Goal: Information Seeking & Learning: Learn about a topic

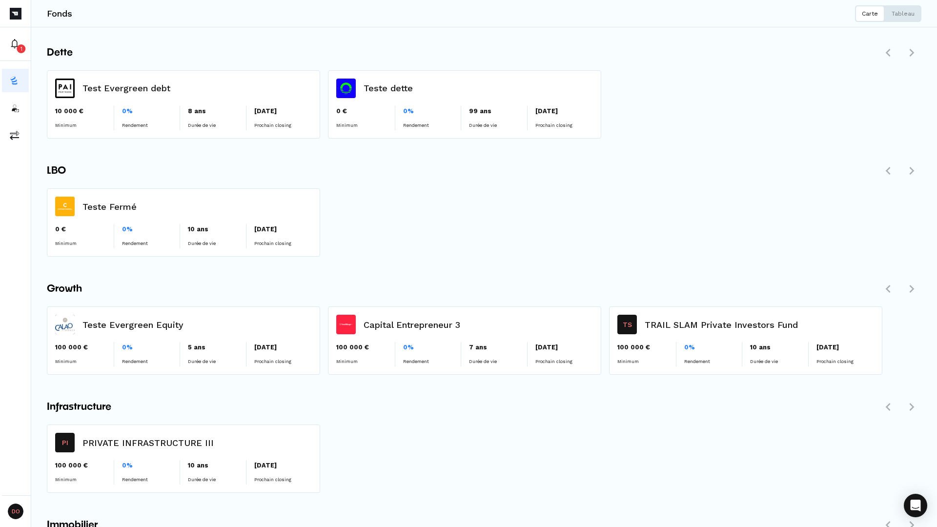
click at [528, 165] on div "LBO" at bounding box center [484, 171] width 875 height 20
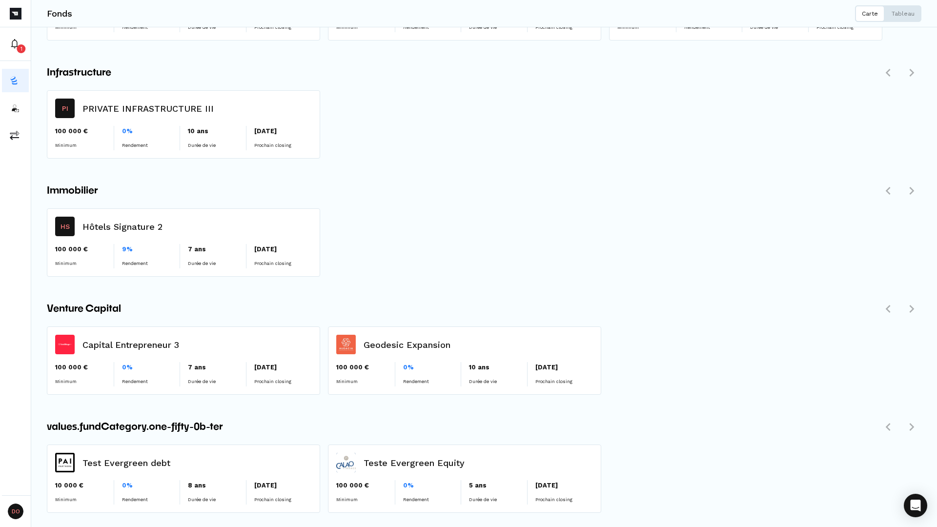
scroll to position [335, 0]
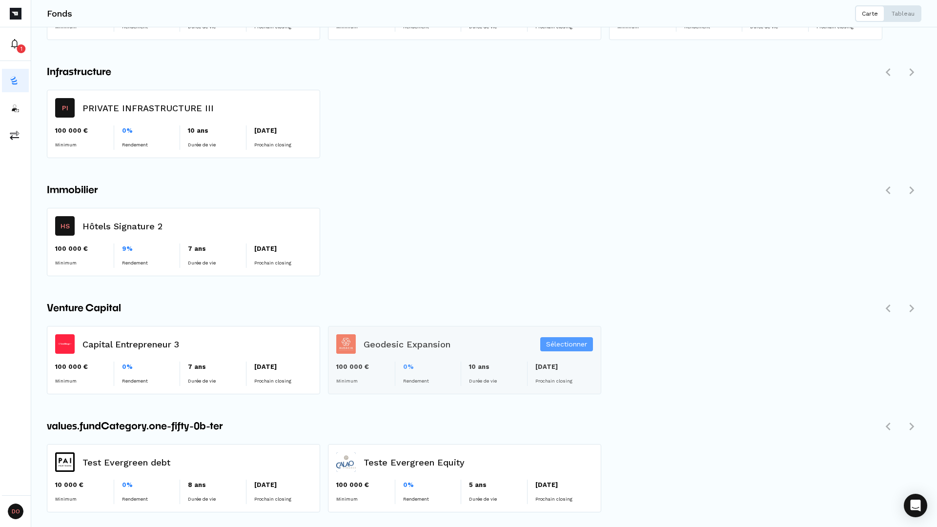
click at [397, 348] on div "Sélectionner" at bounding box center [465, 360] width 272 height 67
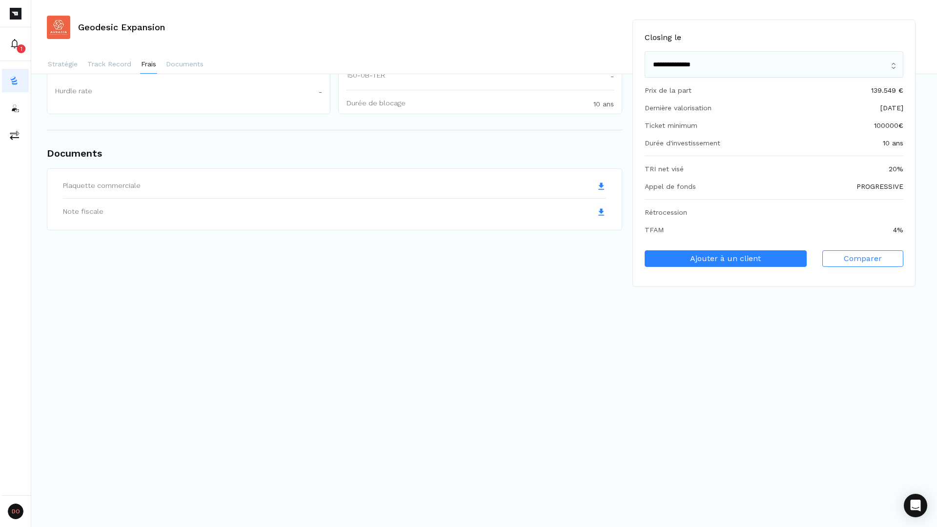
scroll to position [1131, 0]
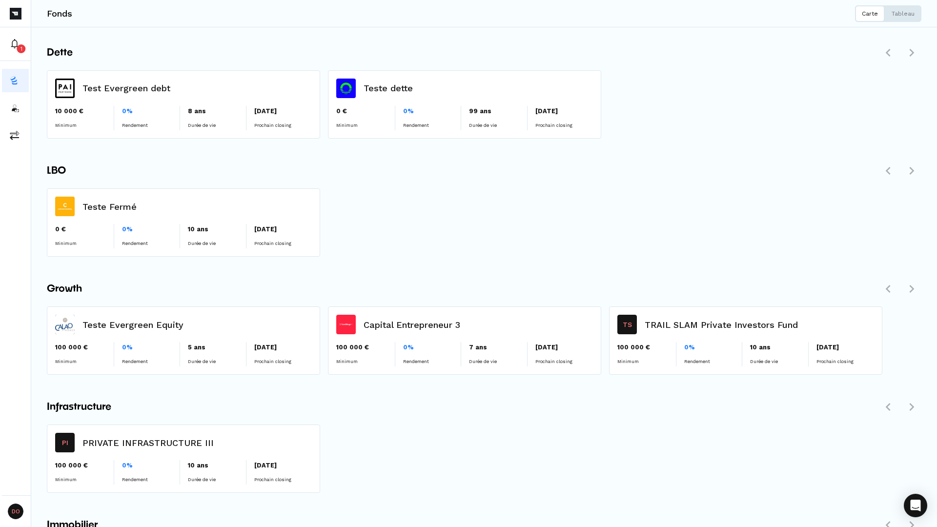
click at [437, 188] on div "Teste Fermé 0 € Minimum 0% Rendement 10 ans Durée de vie [DATE] Prochain closin…" at bounding box center [484, 226] width 875 height 76
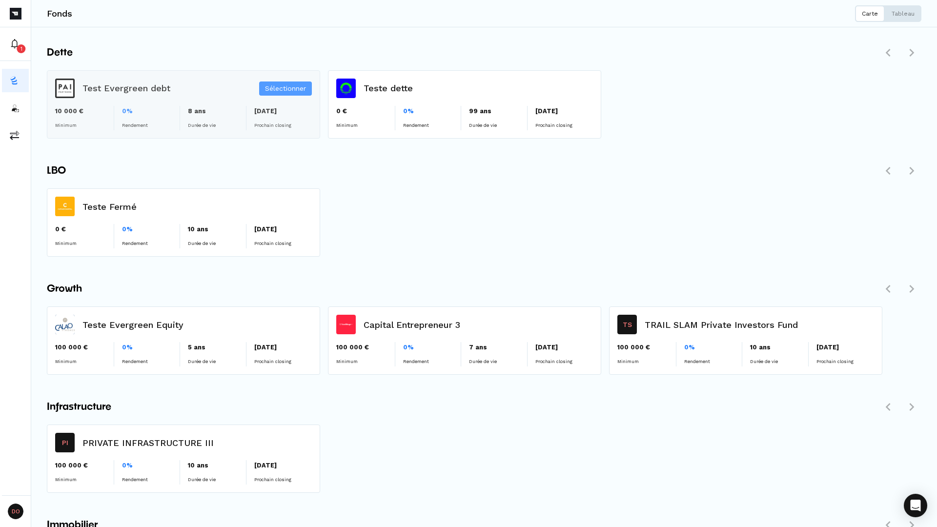
click at [125, 92] on div "Sélectionner" at bounding box center [183, 104] width 272 height 67
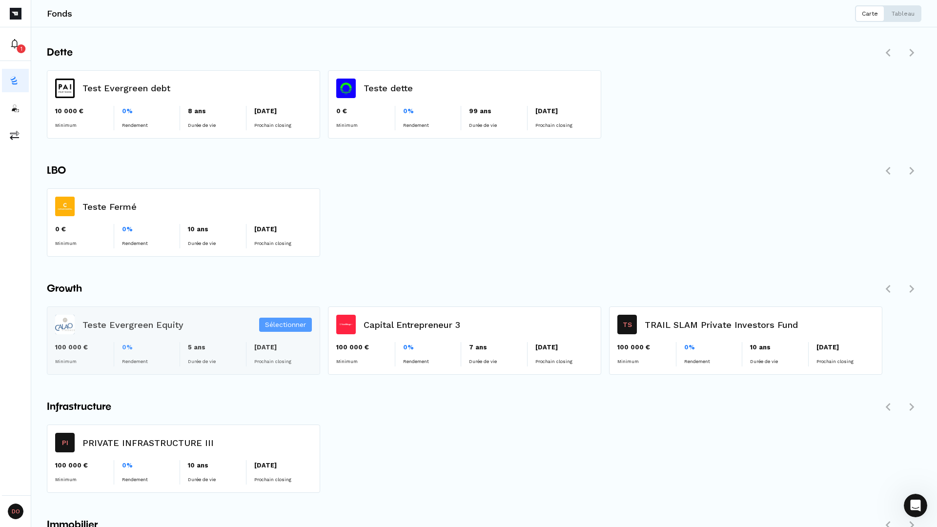
click at [160, 353] on div "Sélectionner" at bounding box center [183, 340] width 272 height 67
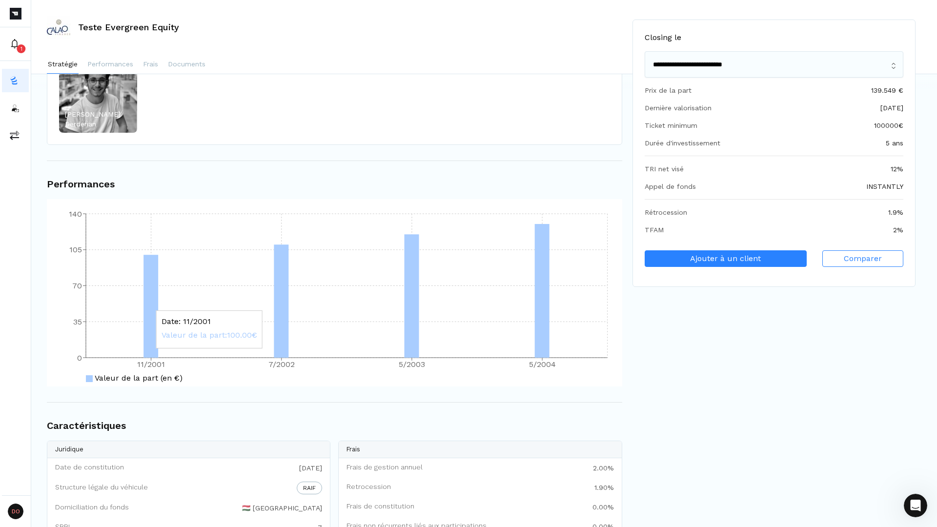
scroll to position [904, 0]
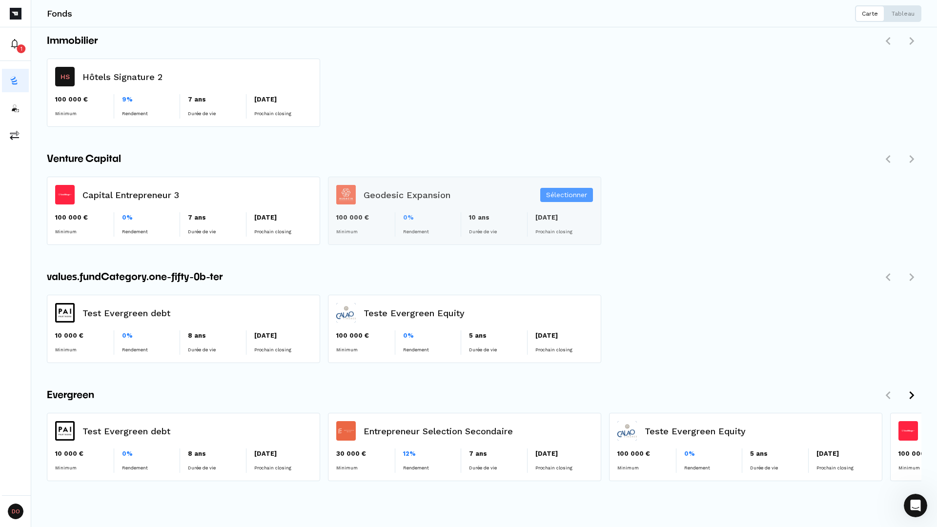
scroll to position [484, 0]
click at [394, 226] on div "Sélectionner" at bounding box center [465, 211] width 272 height 67
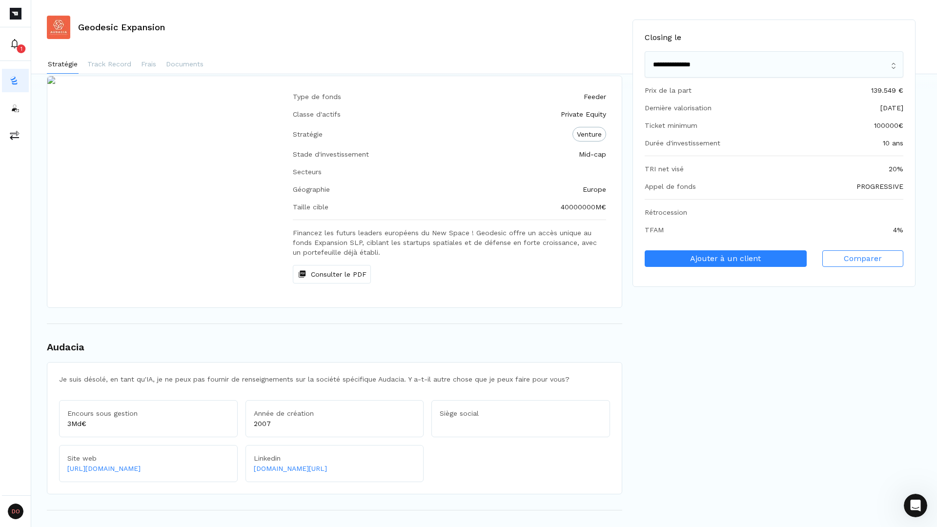
scroll to position [45, 0]
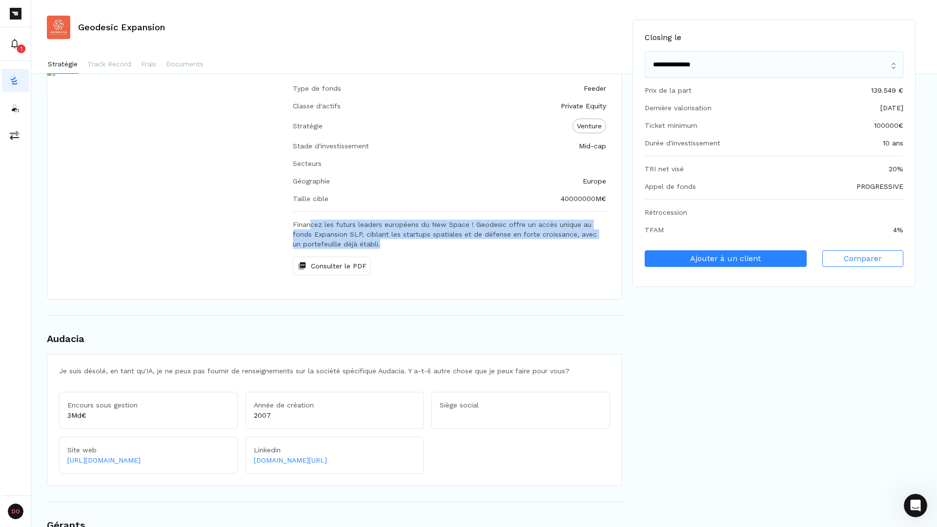
drag, startPoint x: 310, startPoint y: 224, endPoint x: 508, endPoint y: 242, distance: 198.5
click at [508, 242] on div "Financez les futurs leaders européens du New Space ! Geodesic offre un accès un…" at bounding box center [449, 248] width 313 height 56
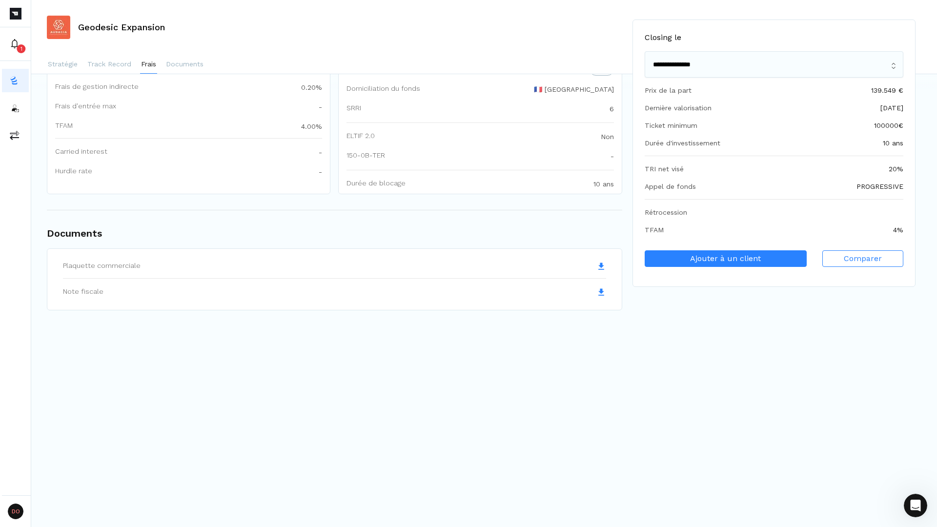
scroll to position [0, 0]
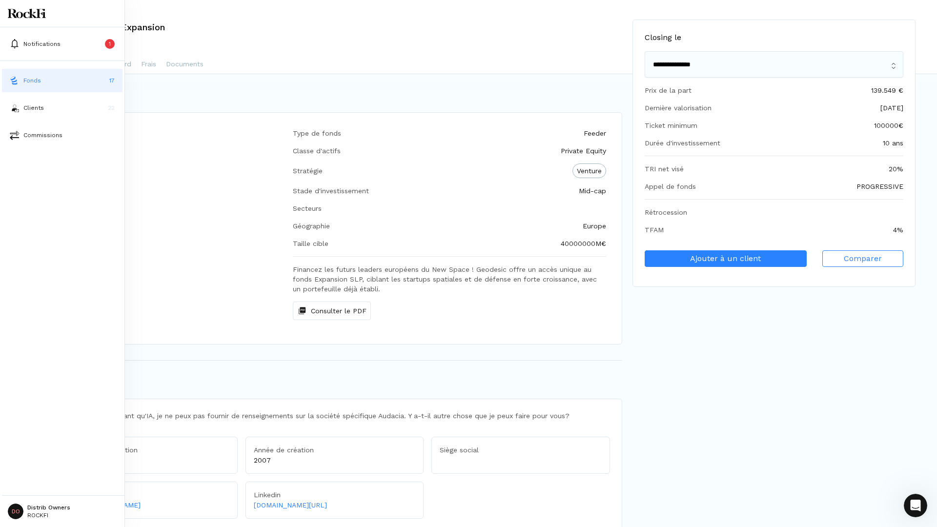
click at [16, 77] on img at bounding box center [15, 81] width 10 height 10
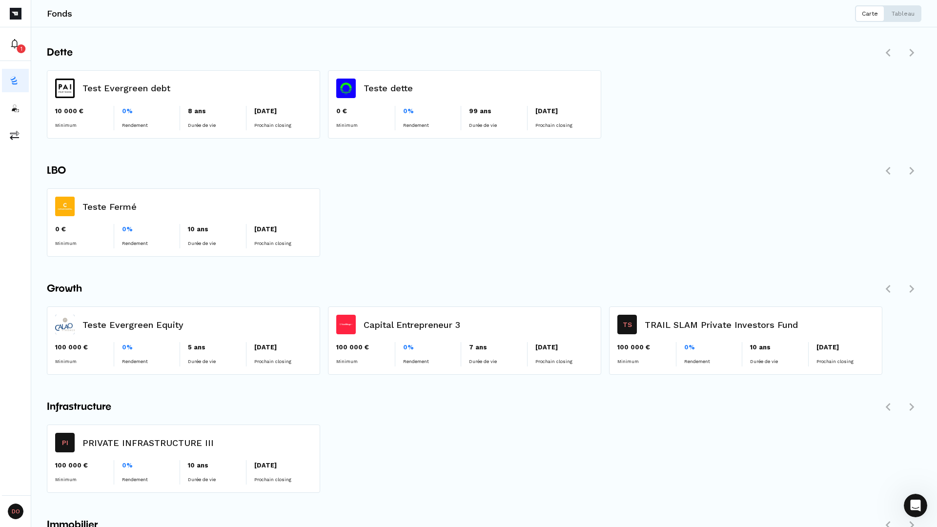
click at [516, 217] on div "Teste Fermé 0 € Minimum 0% Rendement 10 ans Durée de vie [DATE] Prochain closin…" at bounding box center [484, 226] width 875 height 76
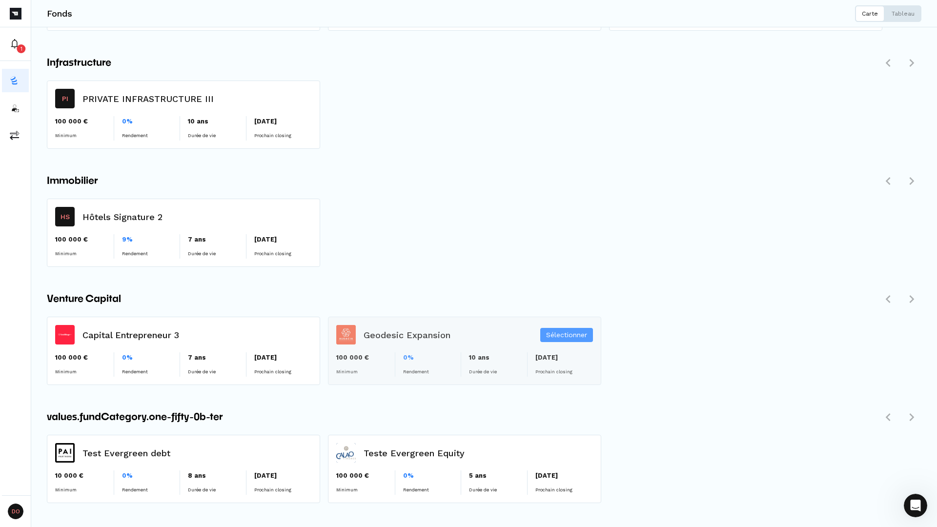
scroll to position [484, 0]
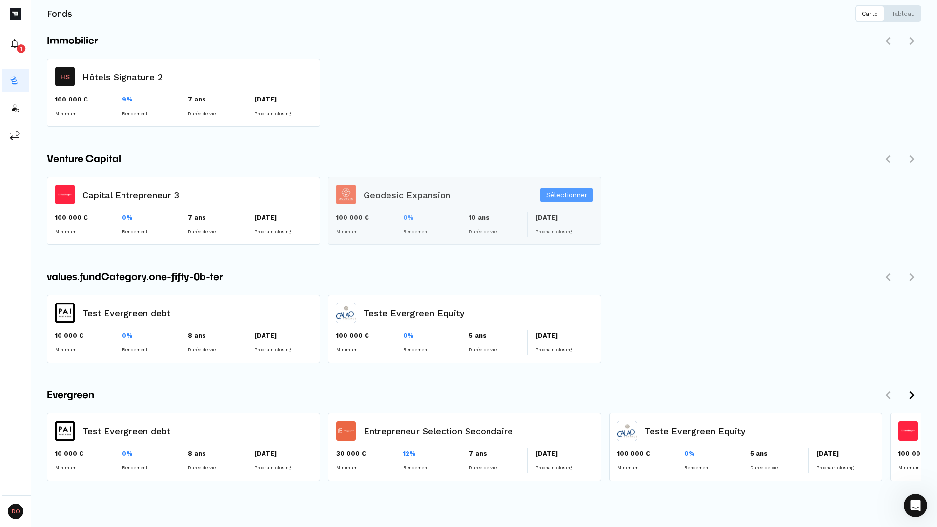
click at [395, 196] on div "Sélectionner" at bounding box center [465, 210] width 272 height 67
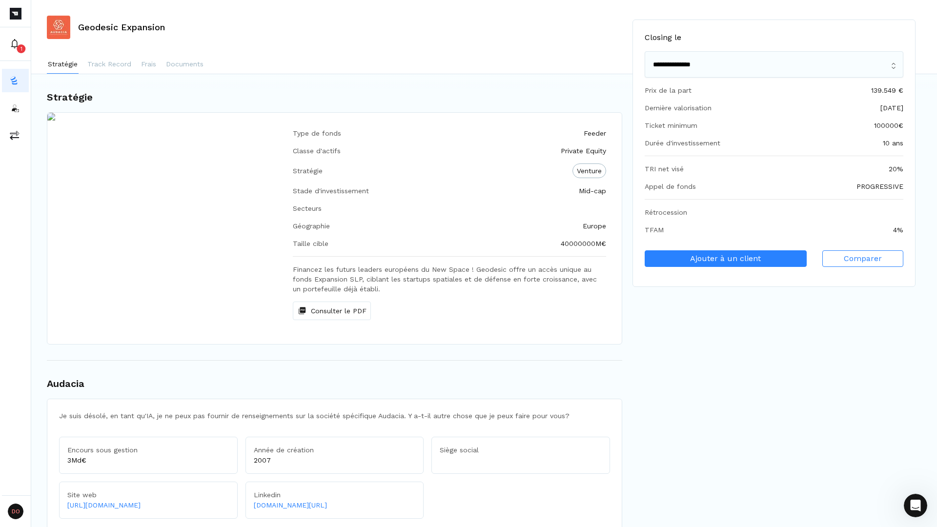
drag, startPoint x: 117, startPoint y: 140, endPoint x: 181, endPoint y: 246, distance: 123.7
click at [182, 246] on img at bounding box center [129, 228] width 164 height 231
click at [181, 246] on img at bounding box center [129, 228] width 164 height 231
click at [117, 68] on p "Track Record" at bounding box center [109, 64] width 44 height 10
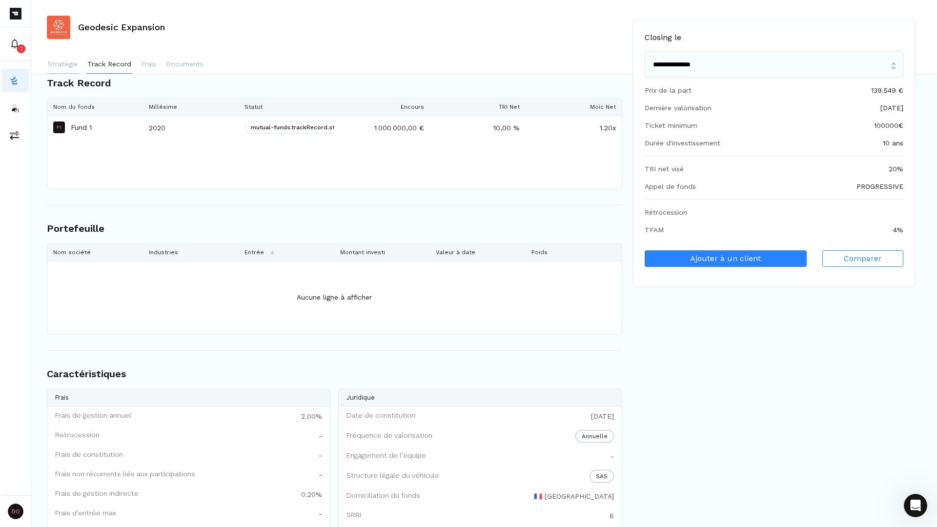
click at [53, 65] on p "Stratégie" at bounding box center [63, 64] width 30 height 10
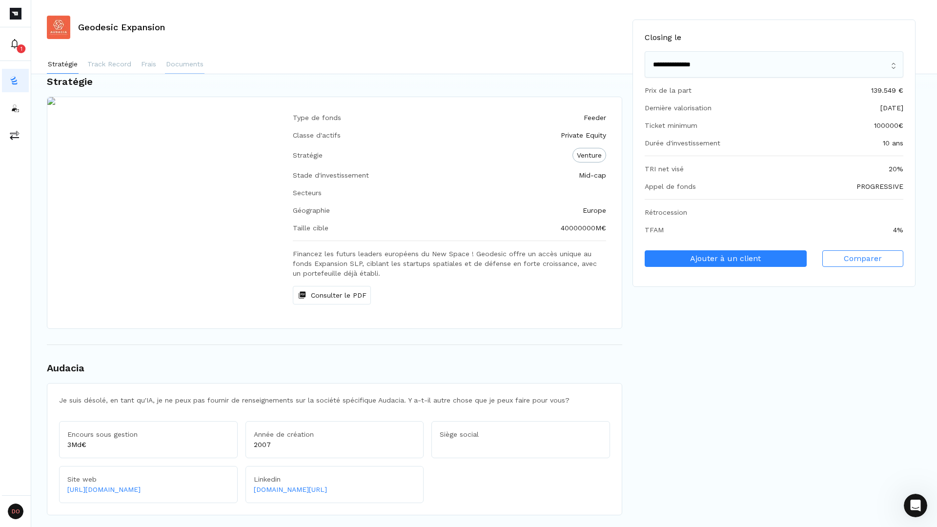
click at [195, 65] on p "Documents" at bounding box center [185, 64] width 38 height 10
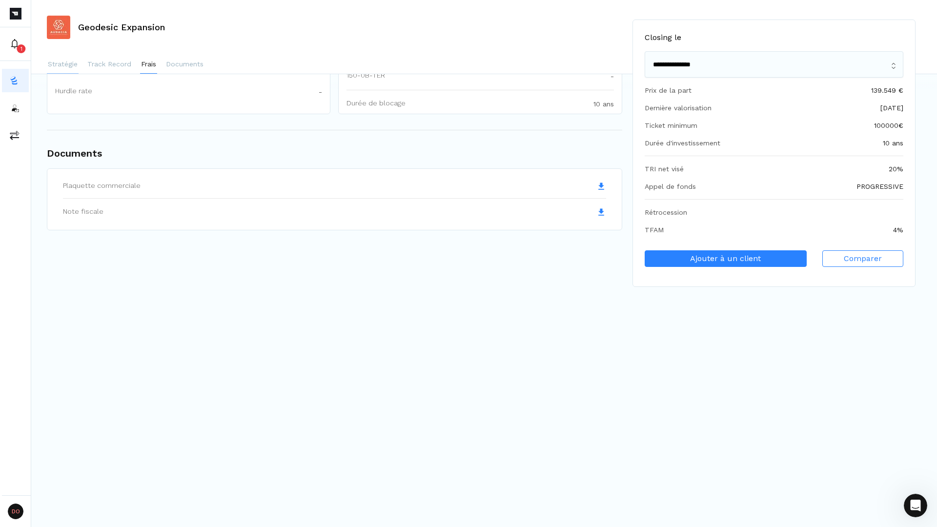
click at [73, 72] on button "Stratégie" at bounding box center [63, 65] width 32 height 20
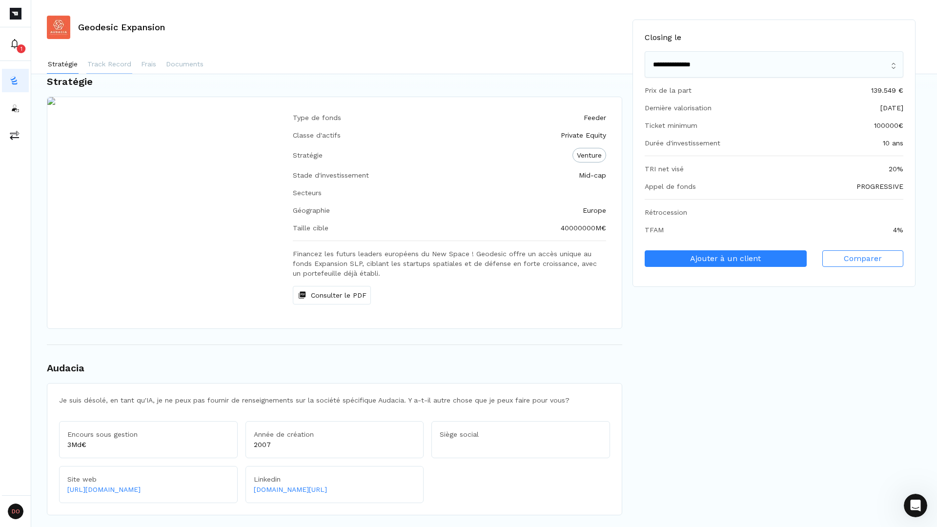
click at [124, 68] on p "Track Record" at bounding box center [109, 64] width 44 height 10
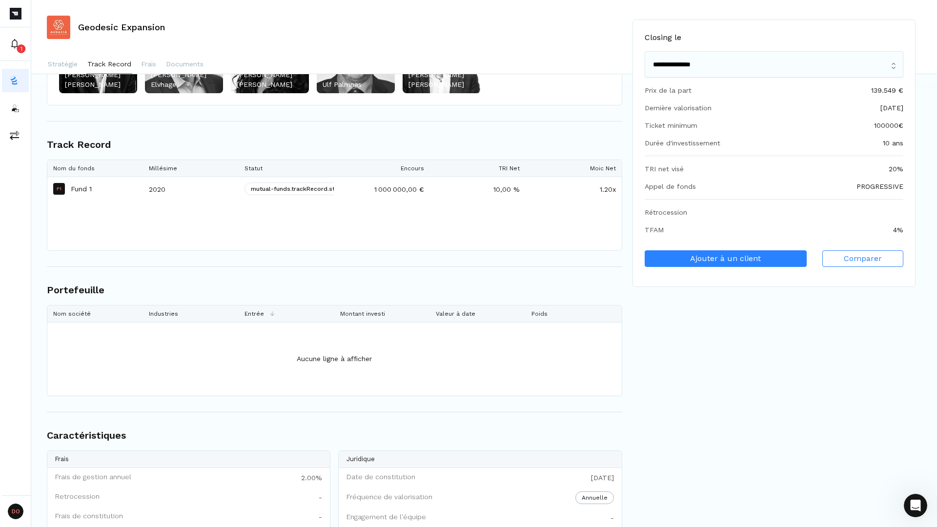
scroll to position [645, 0]
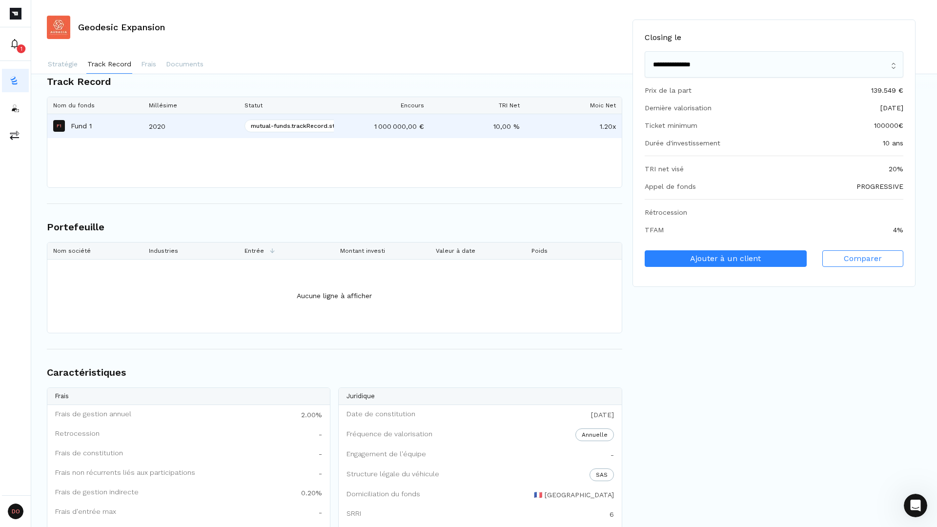
click at [80, 129] on p "Fund 1" at bounding box center [81, 126] width 21 height 10
click at [134, 124] on div "F1 Fund 1" at bounding box center [95, 126] width 84 height 23
click at [161, 126] on div "2020" at bounding box center [191, 126] width 96 height 24
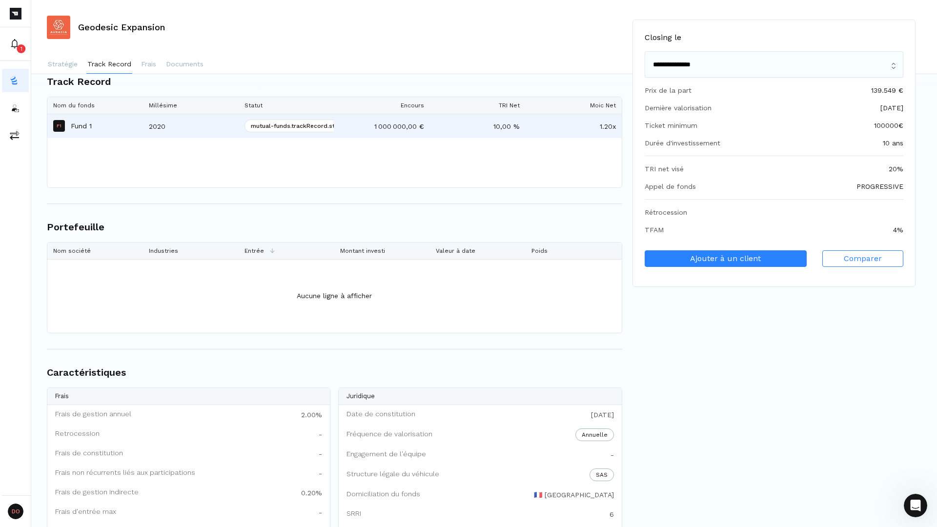
click at [304, 125] on p "mutual-funds.trackRecord.statuses.active" at bounding box center [312, 126] width 135 height 13
click at [416, 121] on div "1 000 000,00 €" at bounding box center [382, 126] width 96 height 24
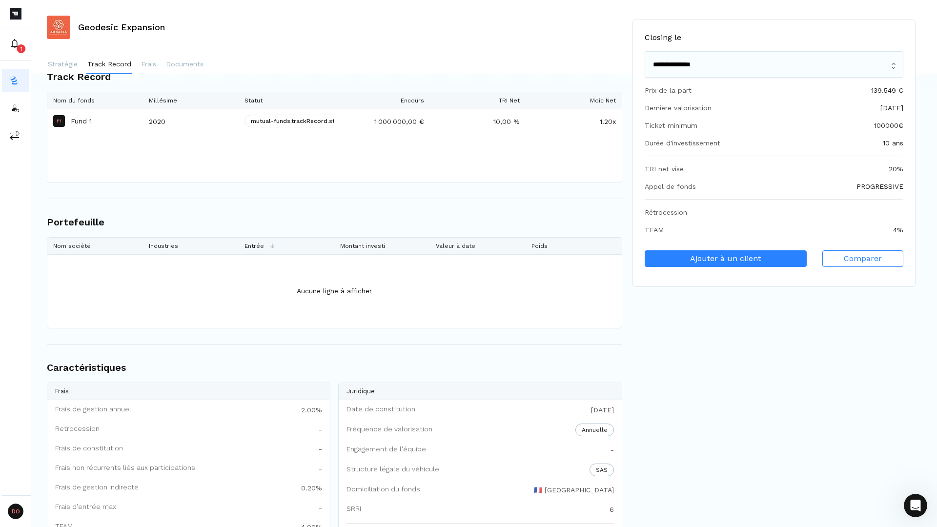
scroll to position [643, 0]
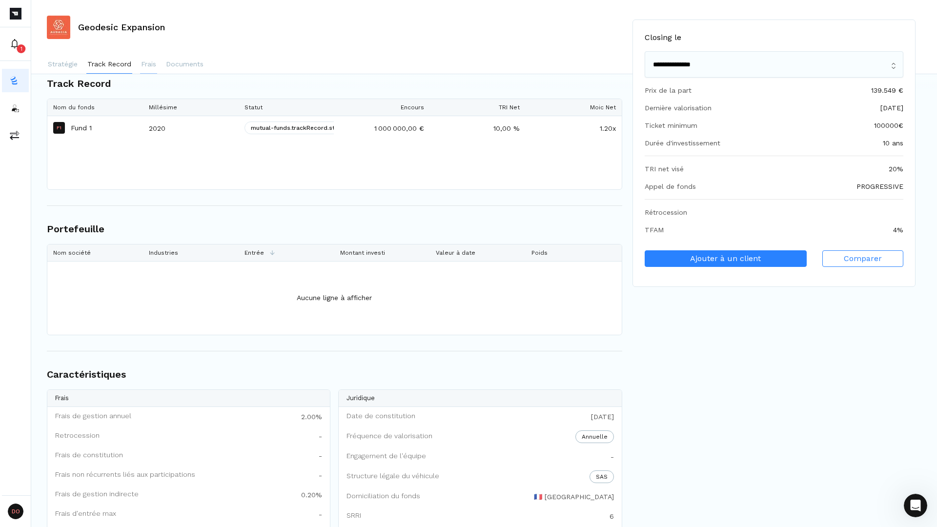
click at [148, 72] on button "Frais" at bounding box center [148, 65] width 17 height 20
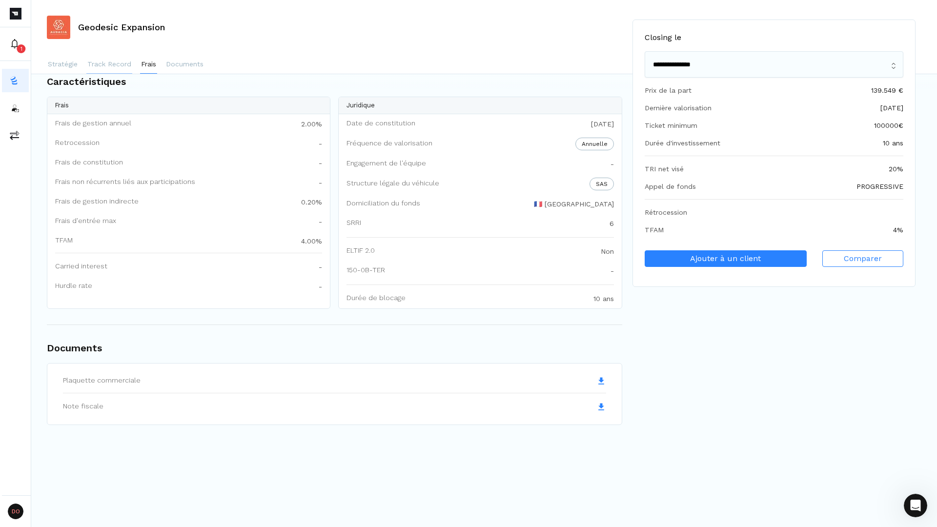
click at [97, 70] on button "Track Record" at bounding box center [109, 65] width 46 height 20
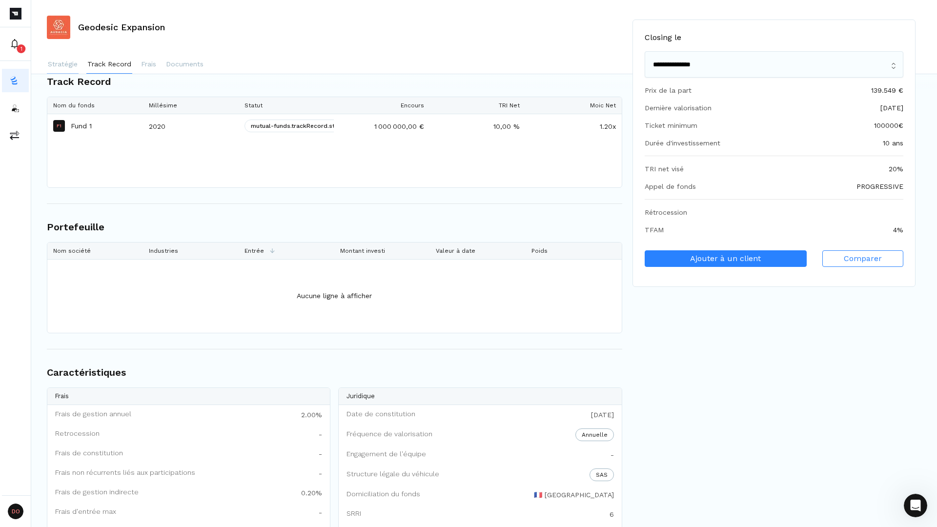
click at [52, 70] on button "Stratégie" at bounding box center [63, 65] width 32 height 20
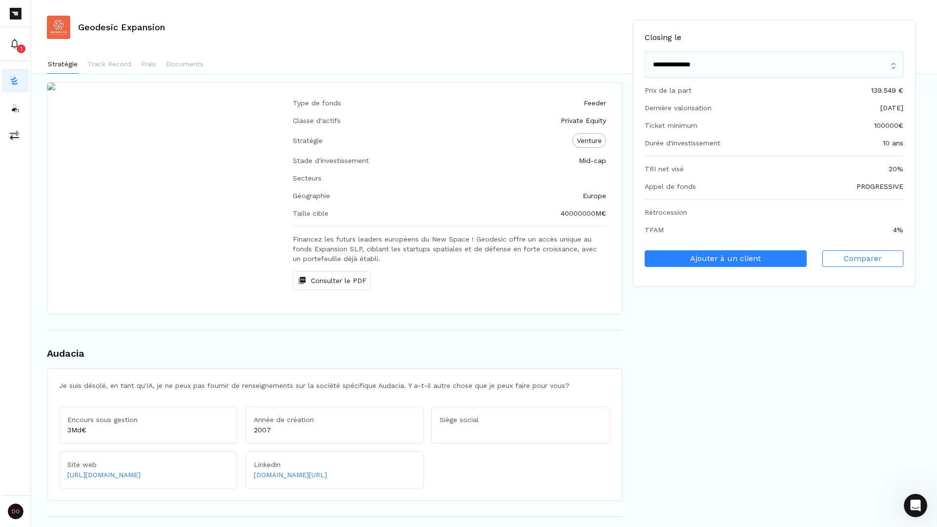
scroll to position [16, 0]
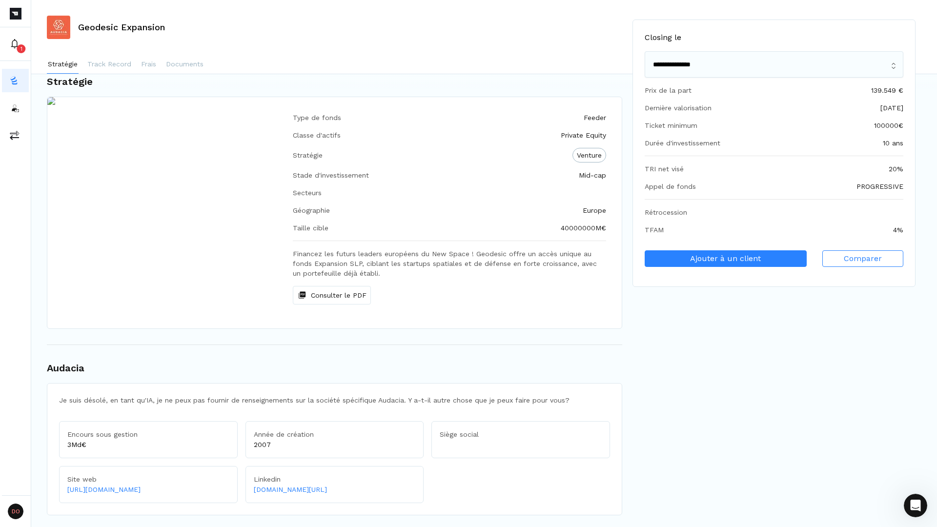
click at [293, 488] on link "[DOMAIN_NAME][URL]" at bounding box center [335, 490] width 162 height 10
